Goal: Information Seeking & Learning: Learn about a topic

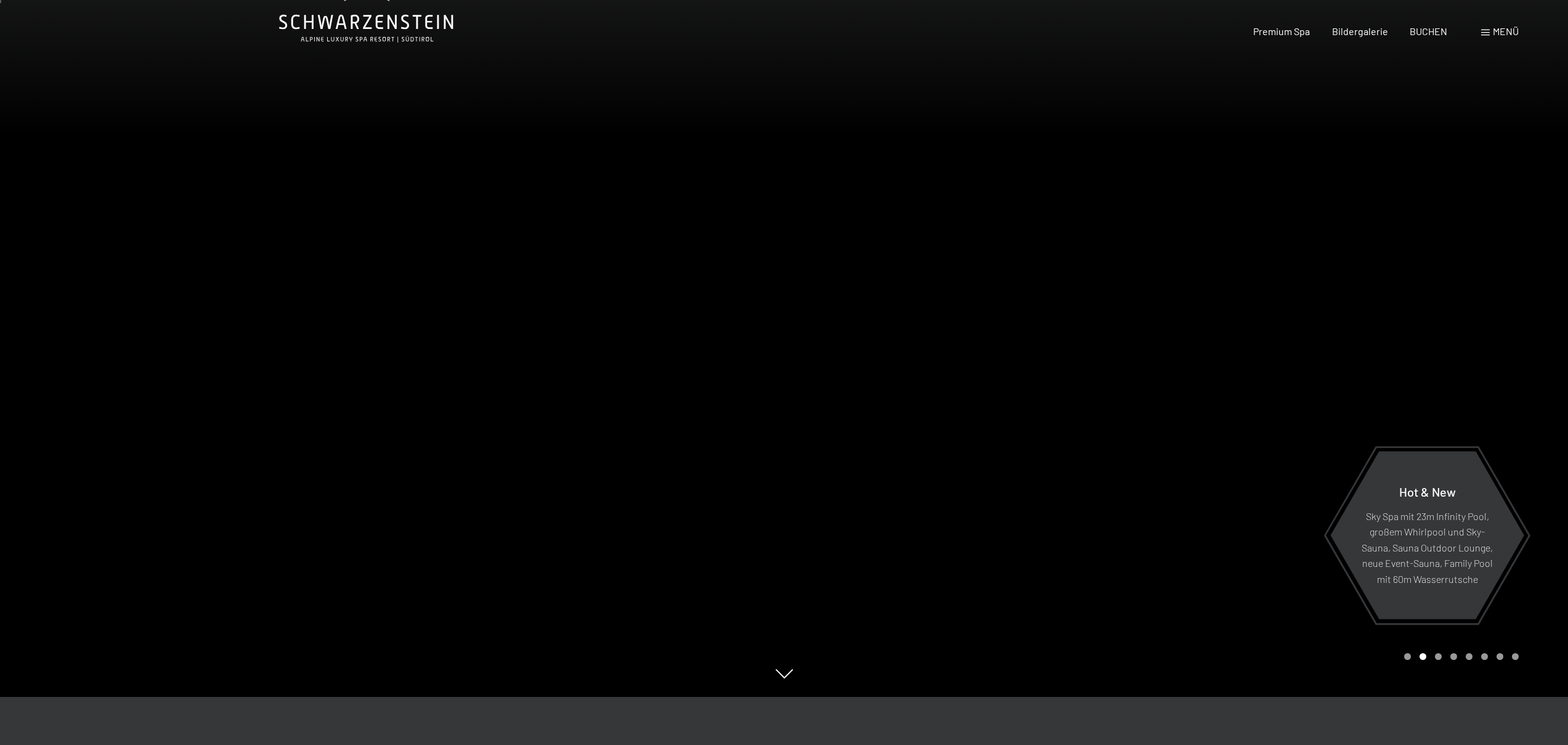
scroll to position [240, 0]
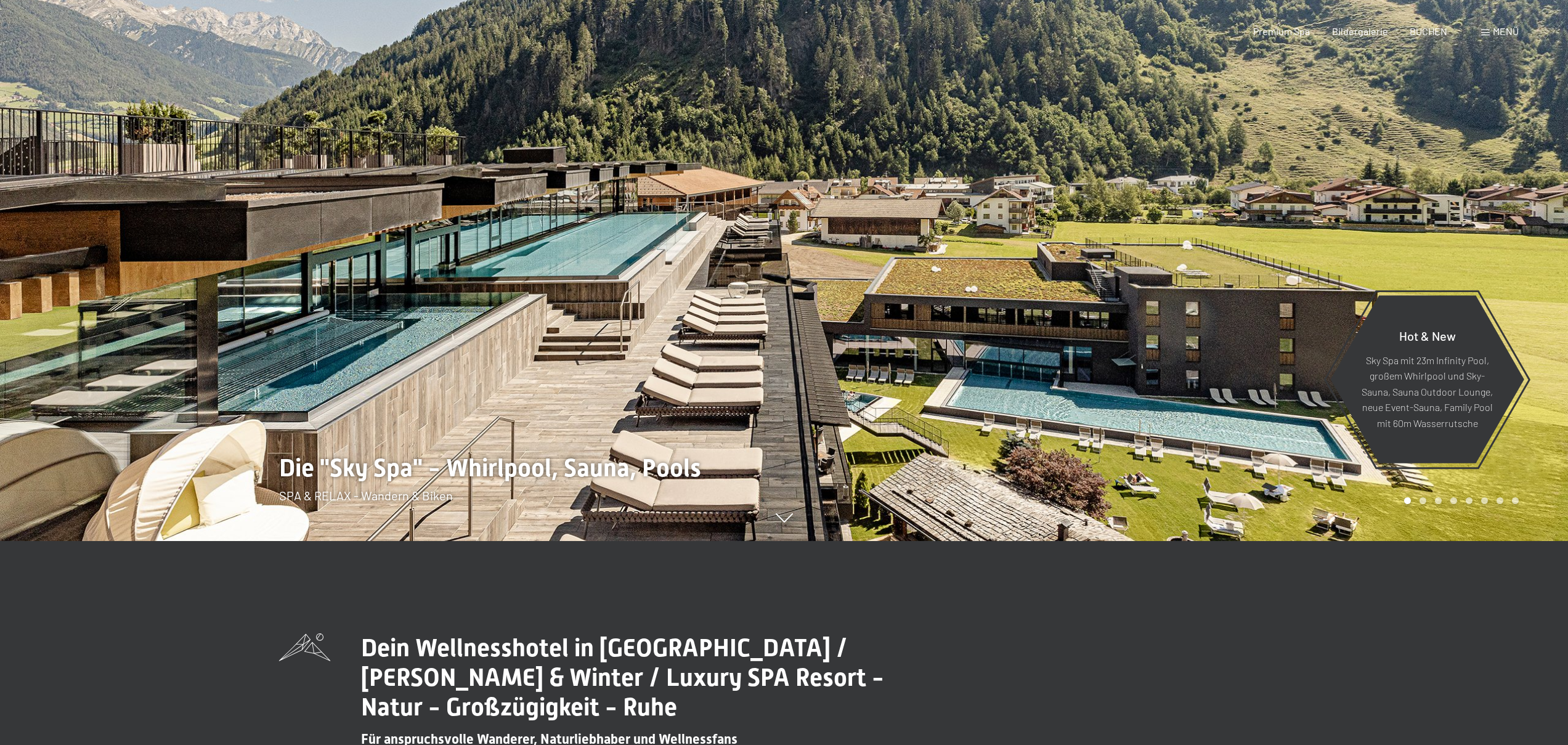
scroll to position [217, 0]
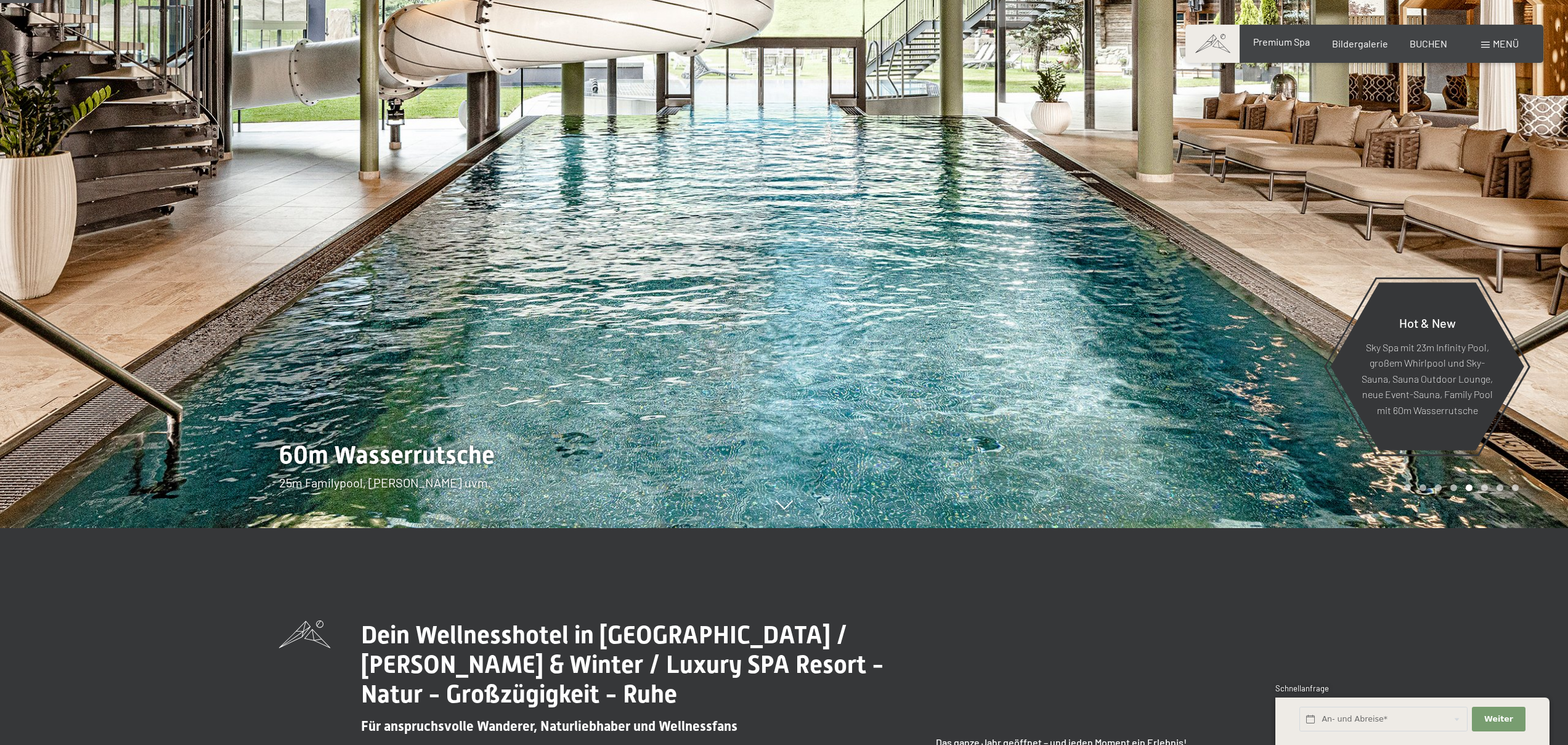
click at [1293, 45] on span "Premium Spa" at bounding box center [1281, 41] width 57 height 11
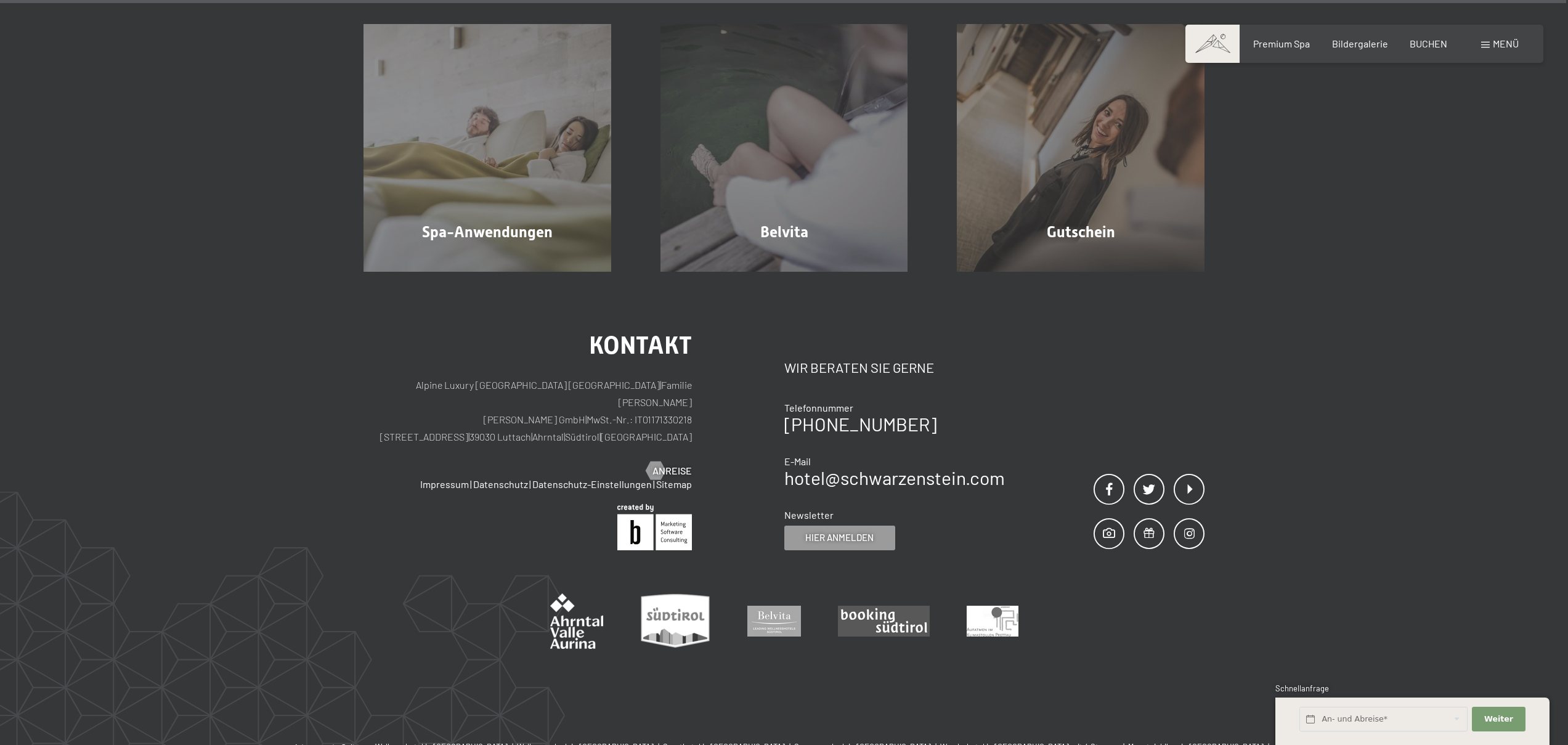
scroll to position [8612, 0]
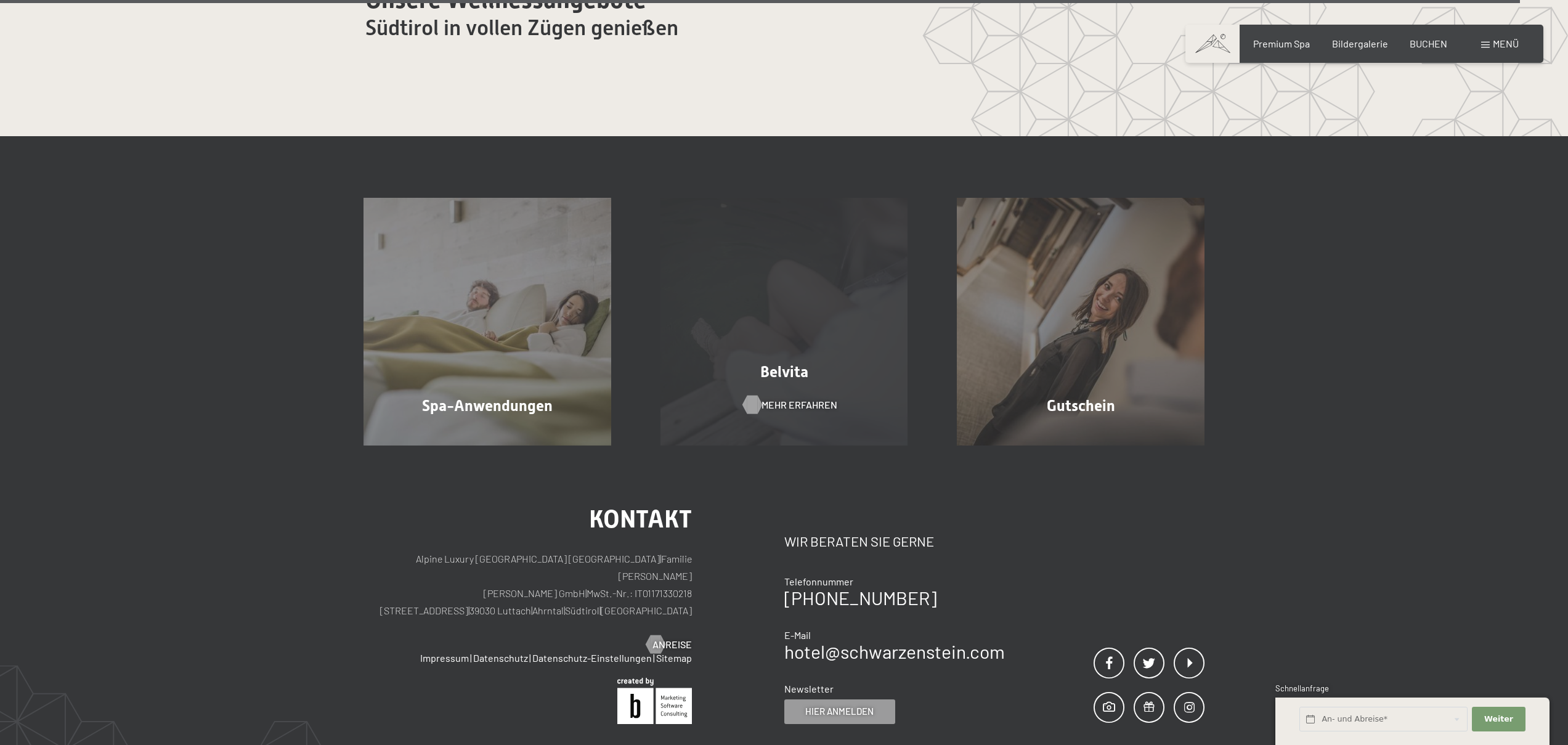
click at [774, 406] on span "Mehr erfahren" at bounding box center [799, 405] width 76 height 14
